Goal: Task Accomplishment & Management: Manage account settings

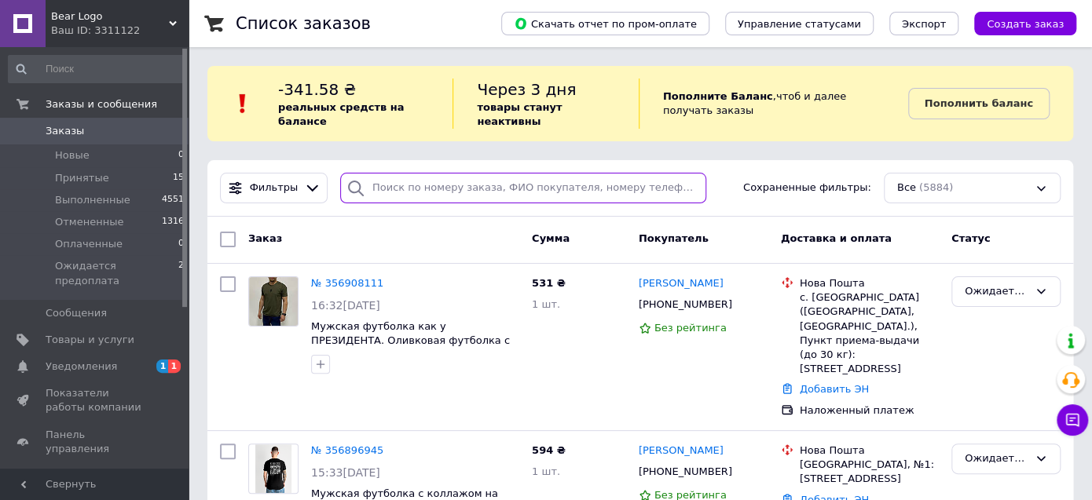
click at [459, 173] on input "search" at bounding box center [523, 188] width 367 height 31
paste input "Куранда"
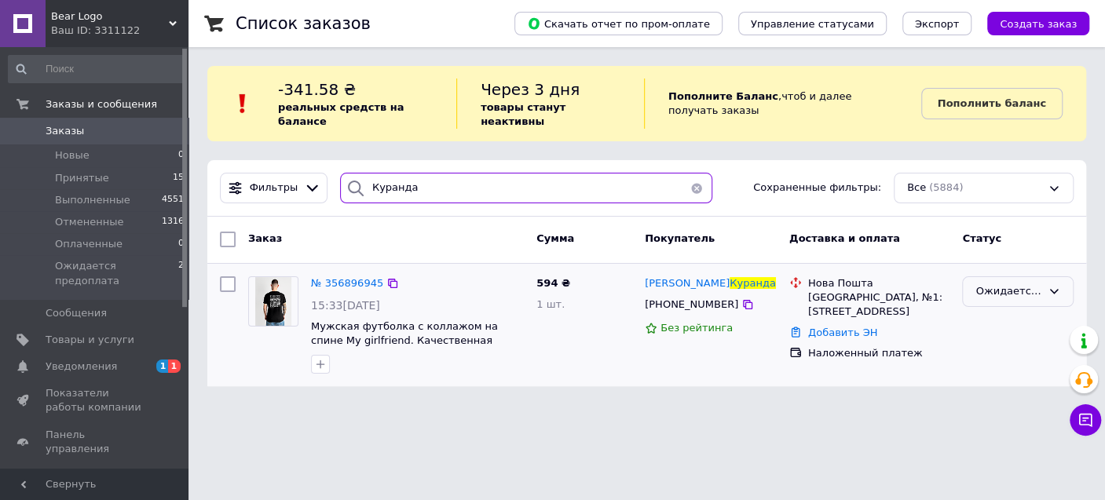
type input "Куранда"
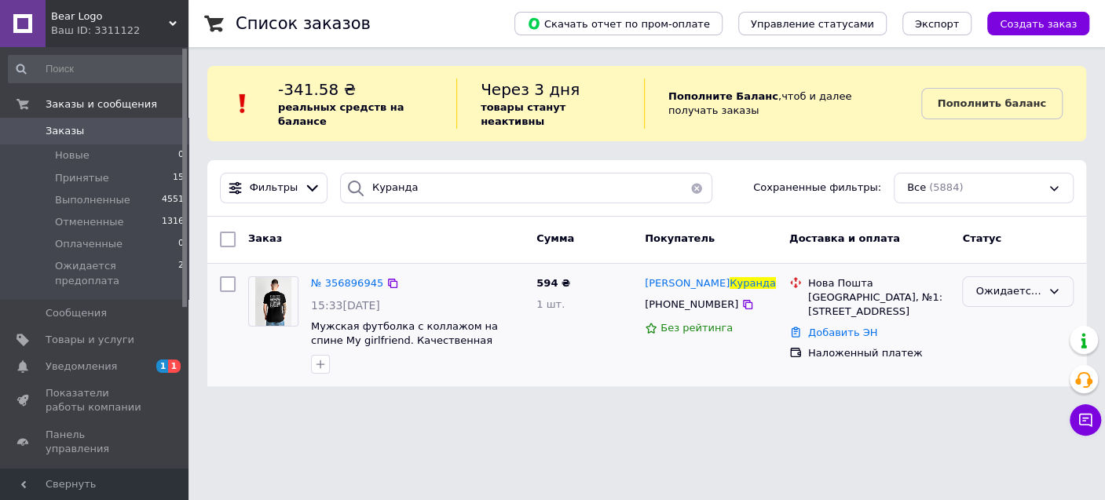
click at [1006, 284] on div "Ожидается предоплата" at bounding box center [1009, 292] width 66 height 16
click at [988, 368] on li "Отменен" at bounding box center [1018, 382] width 110 height 29
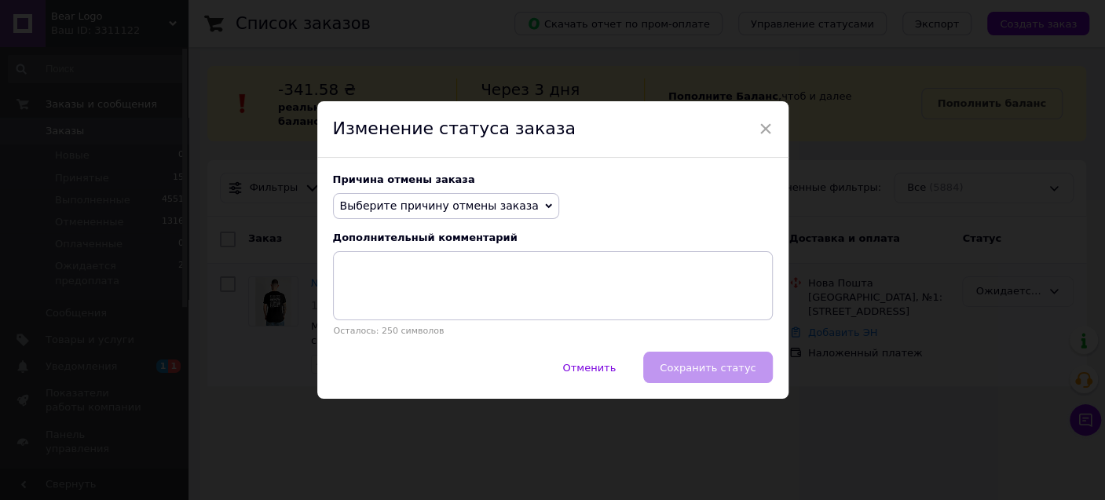
click at [442, 211] on span "Выберите причину отмены заказа" at bounding box center [439, 206] width 199 height 13
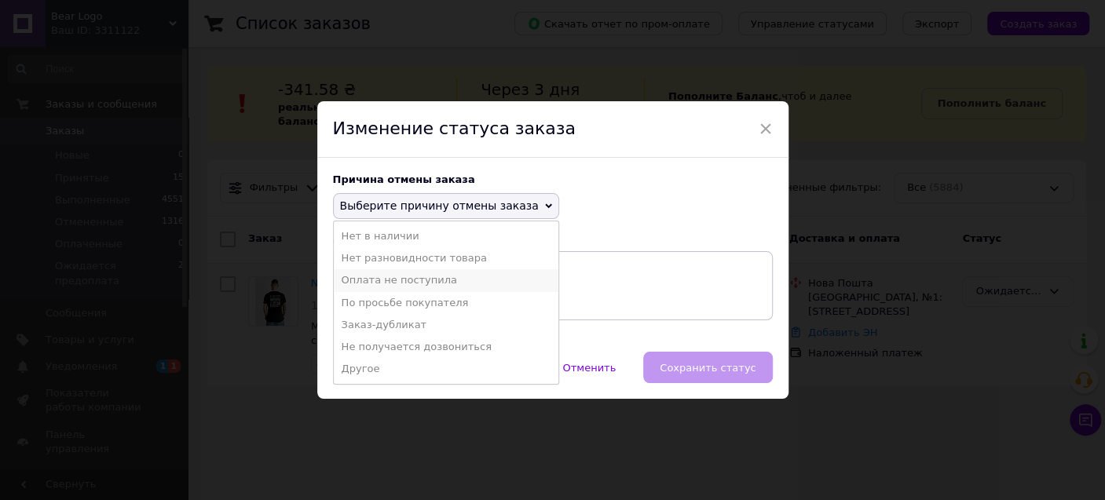
click at [393, 278] on li "Оплата не поступила" at bounding box center [446, 280] width 225 height 22
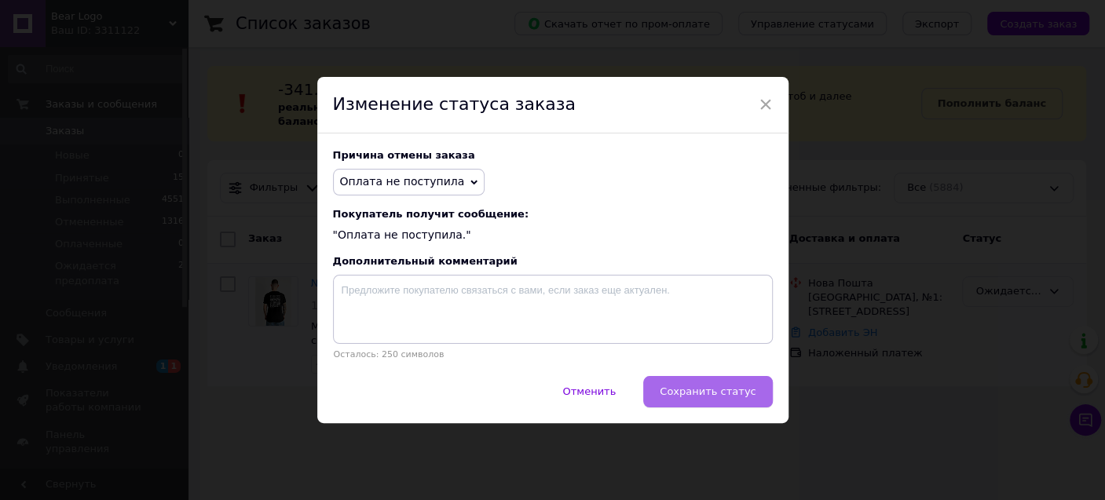
click at [703, 391] on span "Сохранить статус" at bounding box center [708, 392] width 96 height 12
